Goal: Navigation & Orientation: Find specific page/section

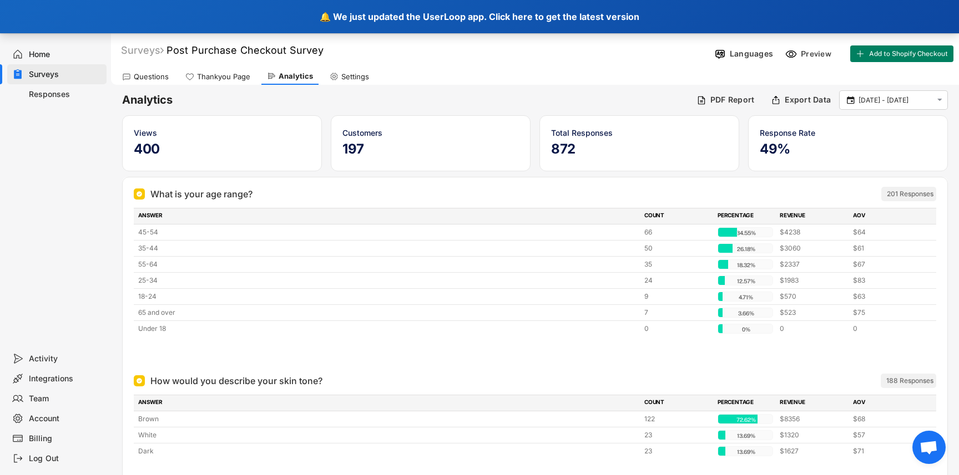
click at [540, 11] on div "🔔 We just updated the UserLoop app. Click here to get the latest version" at bounding box center [479, 16] width 959 height 33
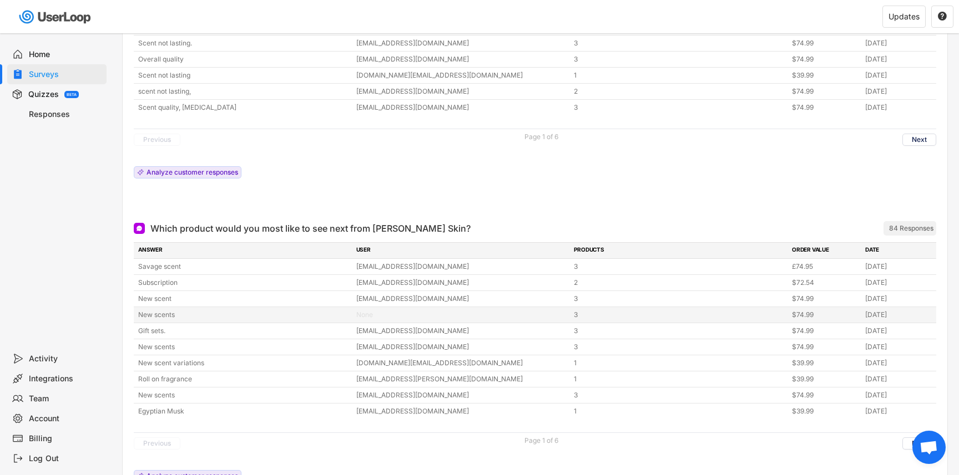
scroll to position [1576, 0]
